Goal: Task Accomplishment & Management: Complete application form

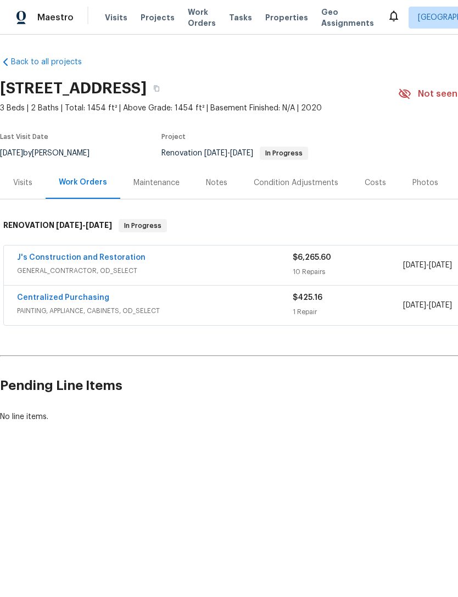
click at [116, 267] on span "GENERAL_CONTRACTOR, OD_SELECT" at bounding box center [155, 270] width 276 height 11
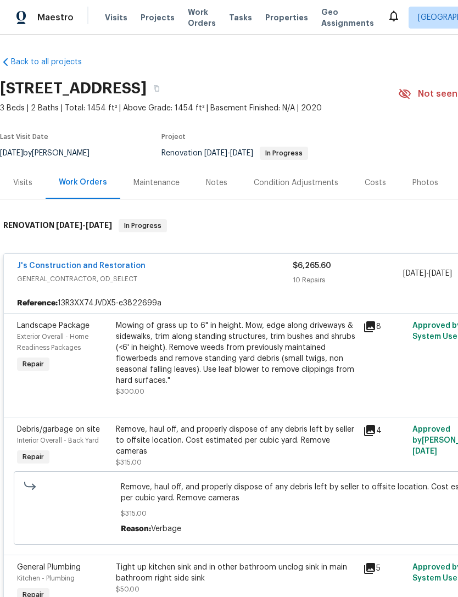
click at [116, 262] on link "J's Construction and Restoration" at bounding box center [81, 266] width 128 height 8
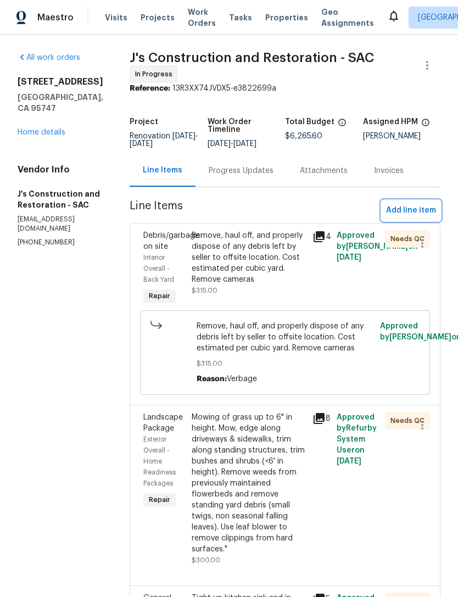
click at [421, 216] on span "Add line item" at bounding box center [411, 211] width 50 height 14
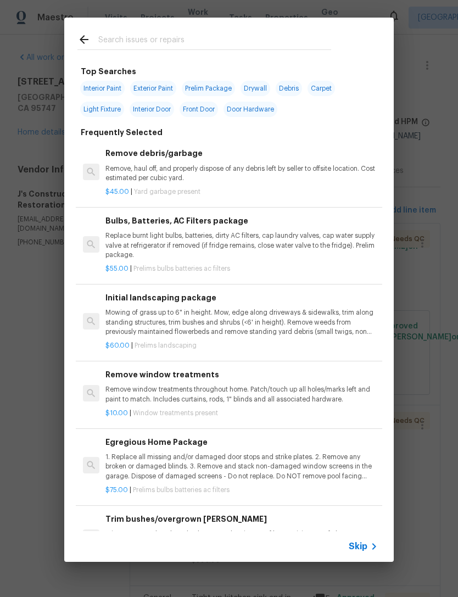
click at [198, 42] on input "text" at bounding box center [214, 41] width 233 height 16
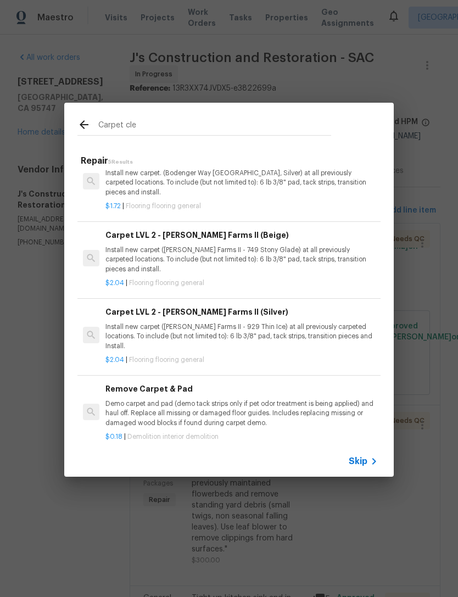
scroll to position [99, 0]
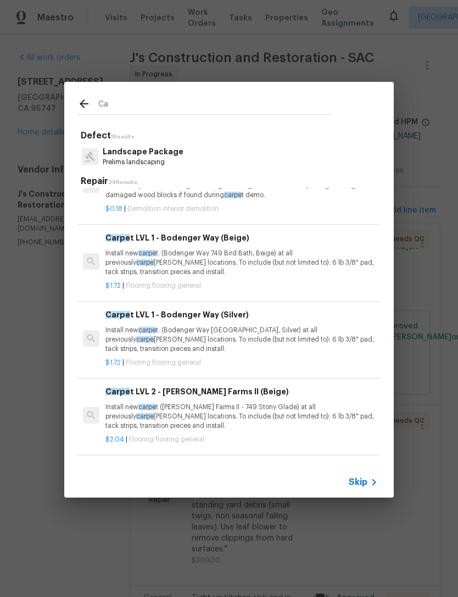
type input "C"
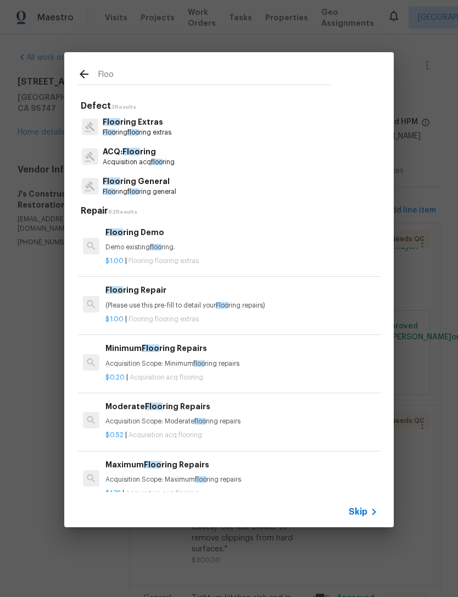
type input "Floor"
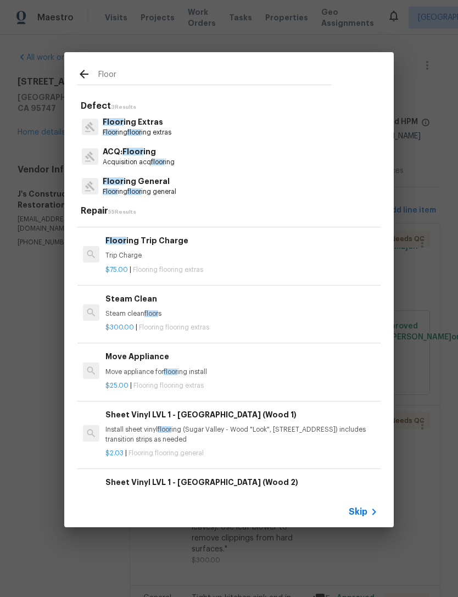
scroll to position [340, 0]
click at [144, 310] on p "Steam clean floor s" at bounding box center [241, 313] width 272 height 9
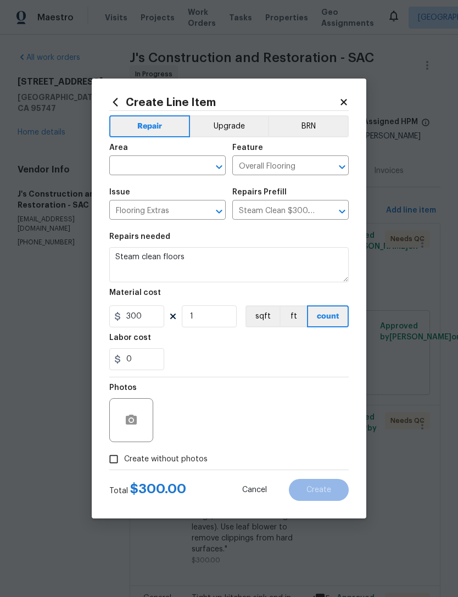
click at [170, 169] on input "text" at bounding box center [152, 166] width 86 height 17
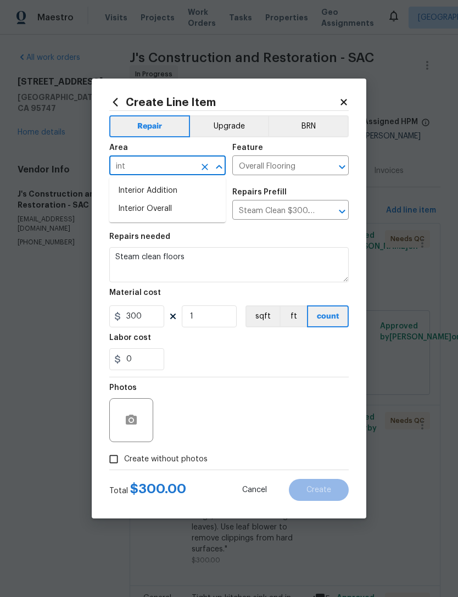
click at [170, 209] on li "Interior Overall" at bounding box center [167, 209] width 116 height 18
type input "Interior Overall"
click at [170, 209] on input "Flooring Extras" at bounding box center [152, 211] width 86 height 17
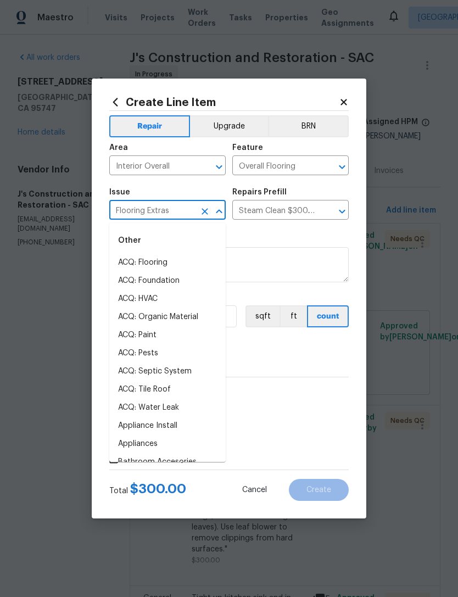
click at [317, 367] on div "0" at bounding box center [228, 359] width 239 height 22
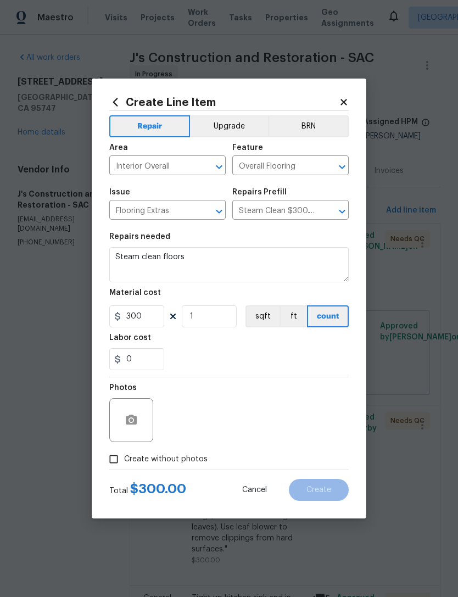
click at [123, 461] on input "Create without photos" at bounding box center [113, 459] width 21 height 21
checkbox input "true"
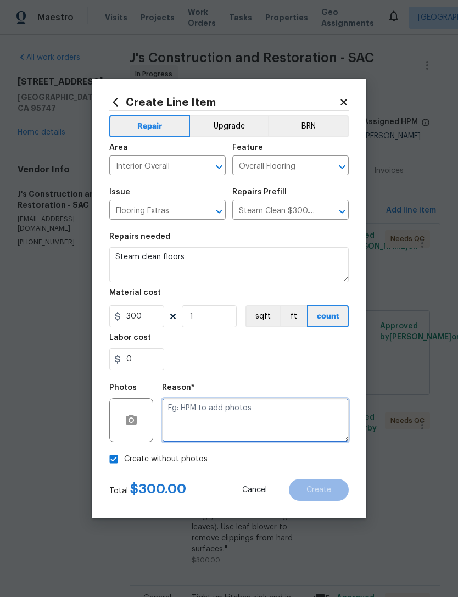
click at [245, 424] on textarea at bounding box center [255, 420] width 187 height 44
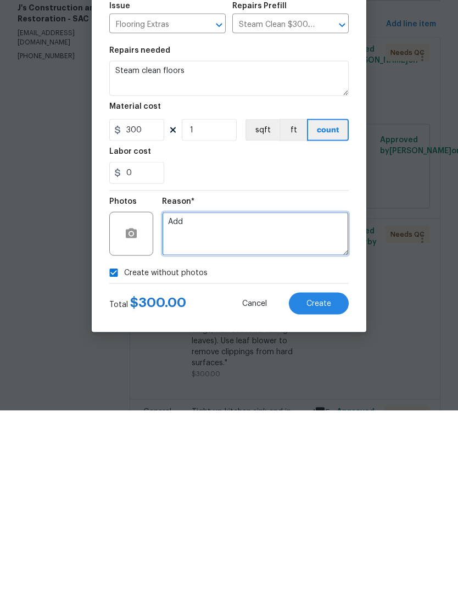
type textarea "Add"
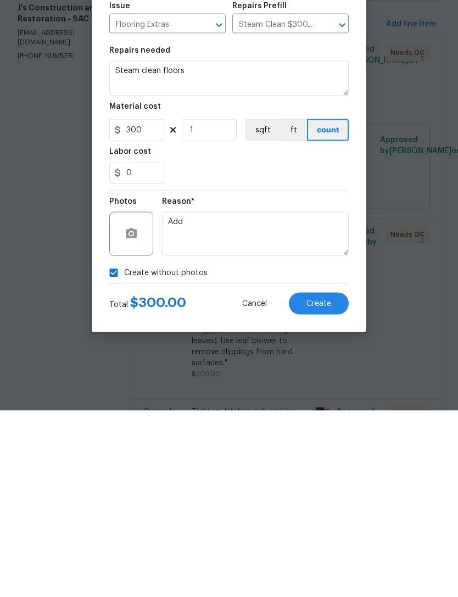
click at [331, 479] on button "Create" at bounding box center [319, 490] width 60 height 22
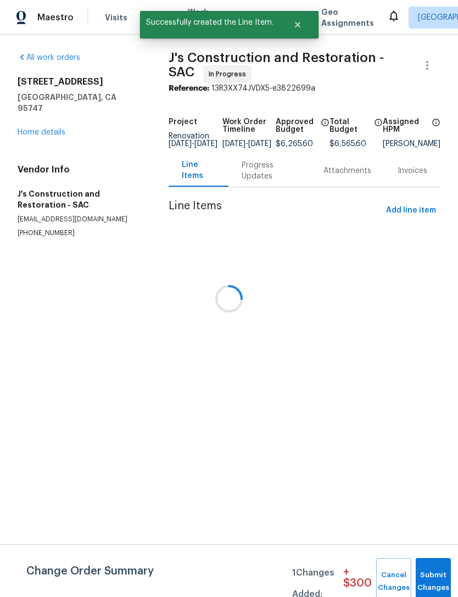
scroll to position [0, 0]
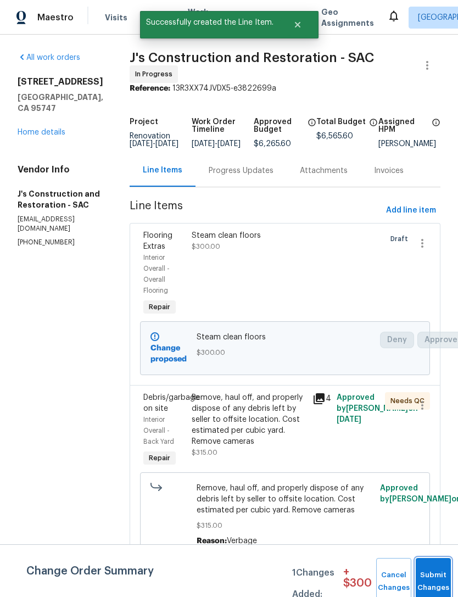
click at [443, 575] on button "Submit Changes" at bounding box center [433, 581] width 35 height 47
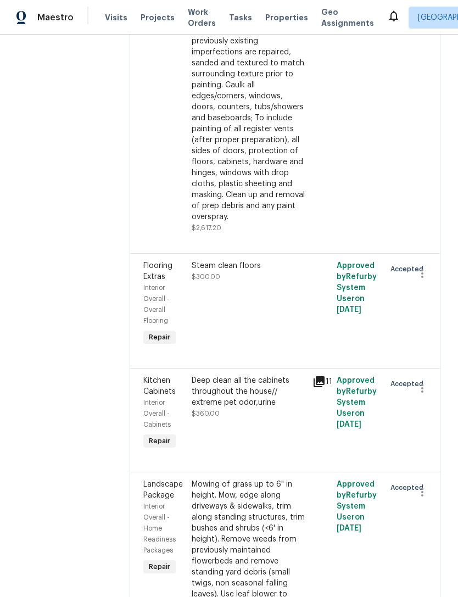
scroll to position [834, 0]
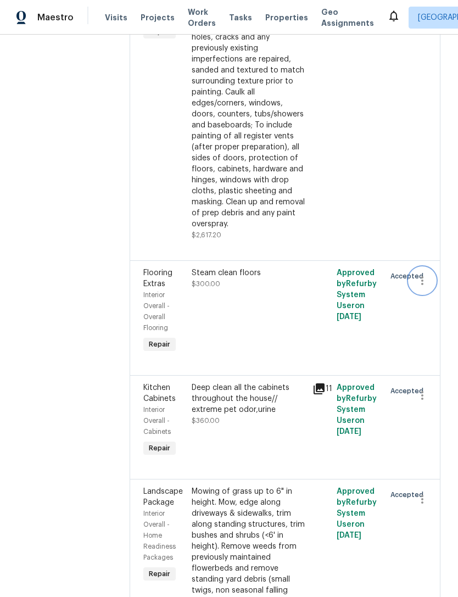
click at [426, 287] on icon "button" at bounding box center [422, 280] width 13 height 13
click at [434, 311] on li "Cancel" at bounding box center [427, 305] width 42 height 18
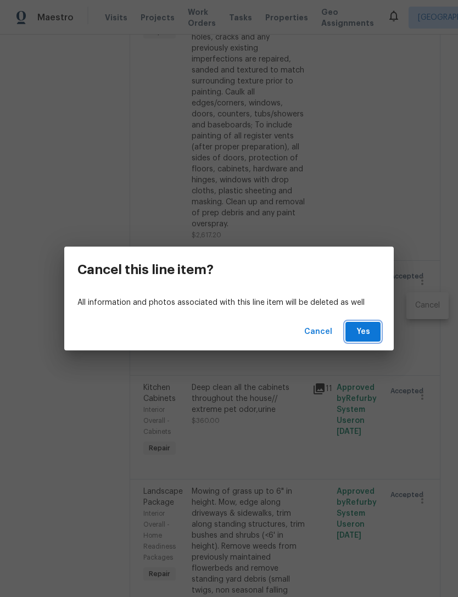
click at [362, 339] on button "Yes" at bounding box center [362, 332] width 35 height 20
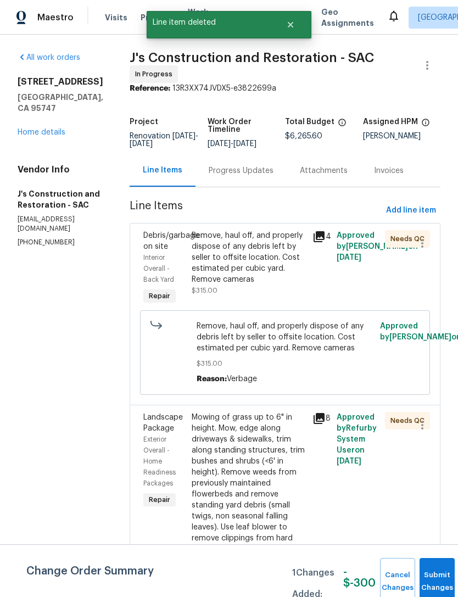
scroll to position [0, 0]
click at [43, 128] on link "Home details" at bounding box center [42, 132] width 48 height 8
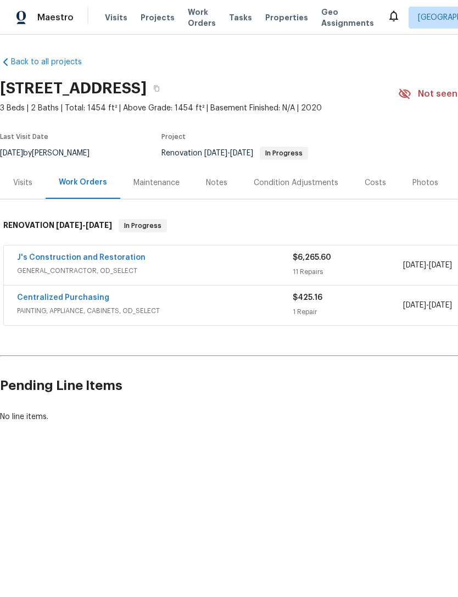
click at [214, 185] on div "Notes" at bounding box center [216, 182] width 21 height 11
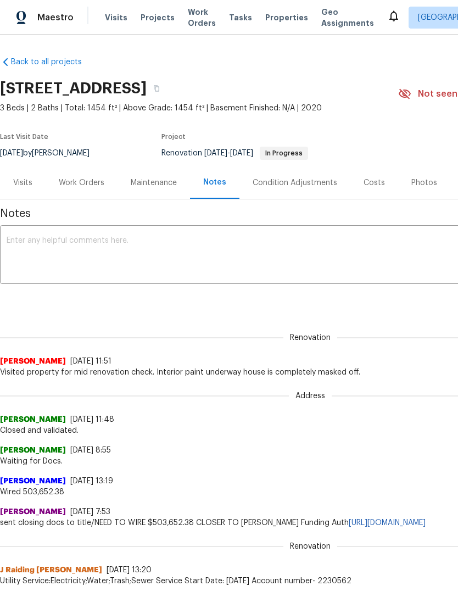
click at [206, 259] on textarea at bounding box center [310, 256] width 607 height 38
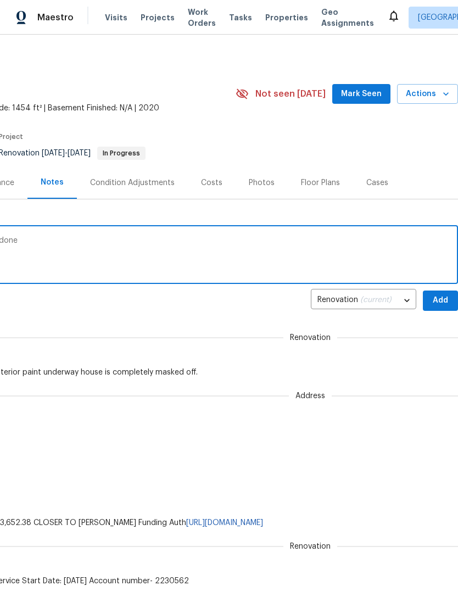
scroll to position [0, 163]
type textarea "Landscaping was done. And paint is being done"
click at [438, 300] on span "Add" at bounding box center [441, 301] width 18 height 14
